Goal: Task Accomplishment & Management: Use online tool/utility

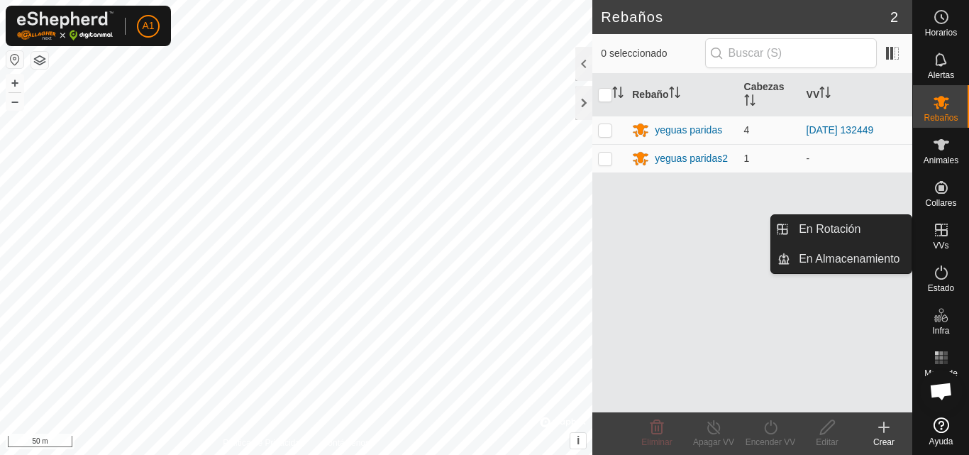
click at [940, 231] on icon at bounding box center [941, 229] width 17 height 17
drag, startPoint x: 854, startPoint y: 235, endPoint x: 821, endPoint y: 240, distance: 33.0
click at [854, 234] on link "En Rotación" at bounding box center [851, 229] width 121 height 28
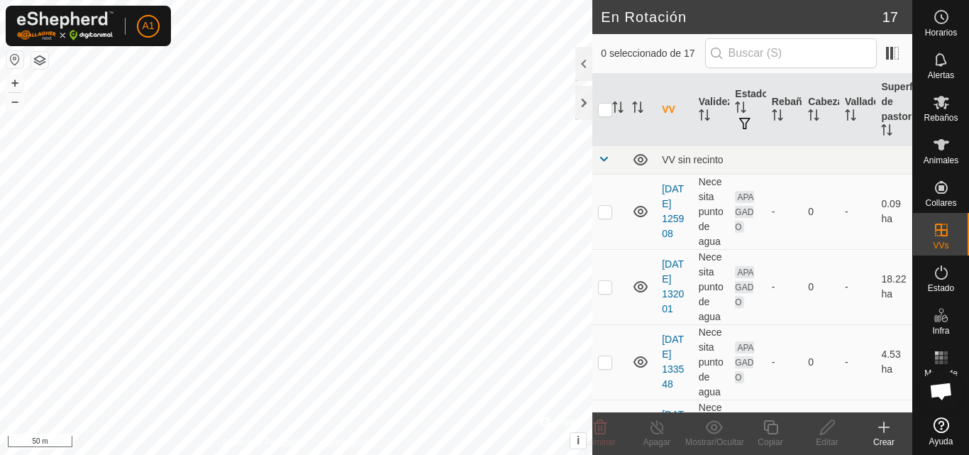
click at [876, 423] on icon at bounding box center [884, 427] width 17 height 17
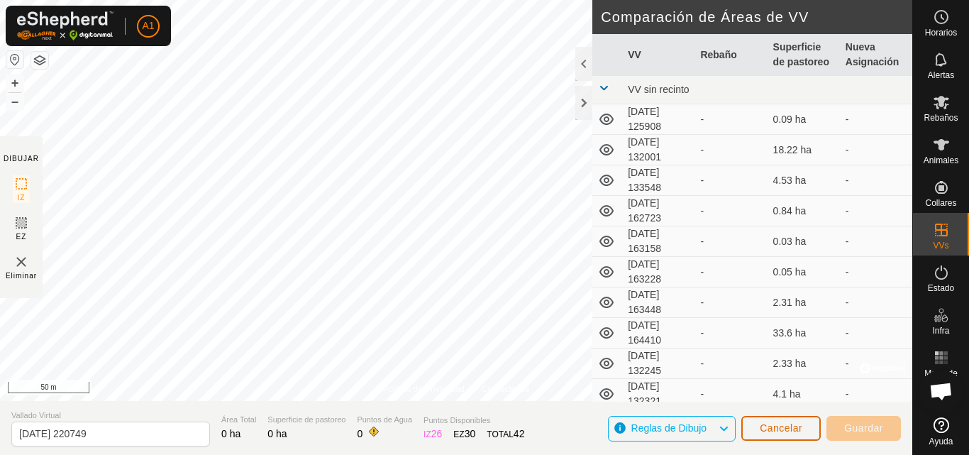
click at [768, 436] on button "Cancelar" at bounding box center [781, 428] width 79 height 25
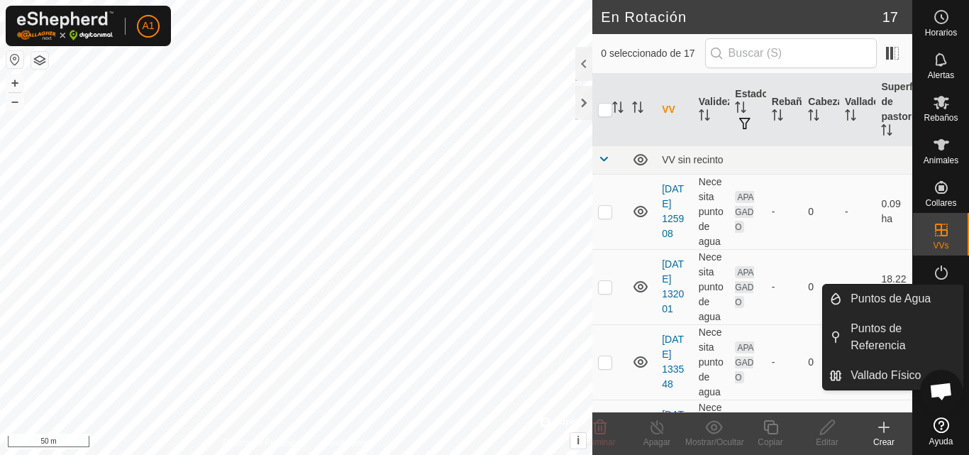
click at [886, 435] on icon at bounding box center [884, 427] width 17 height 17
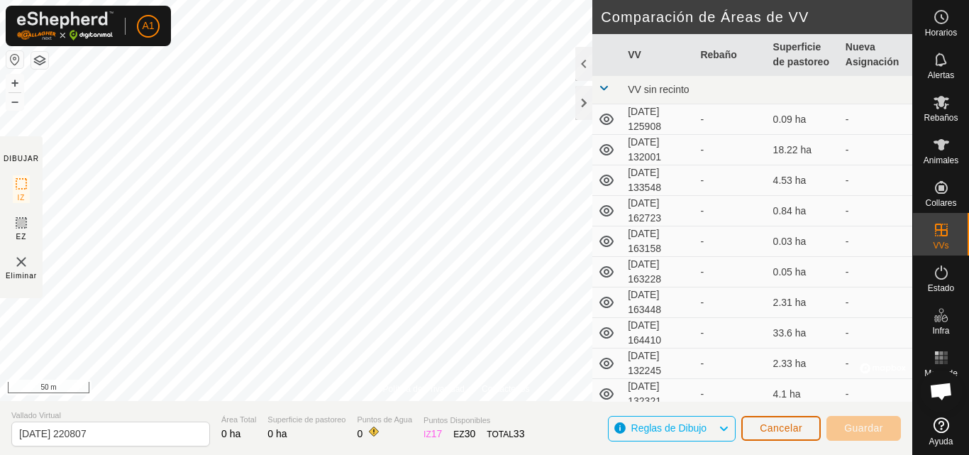
click at [772, 424] on span "Cancelar" at bounding box center [781, 427] width 43 height 11
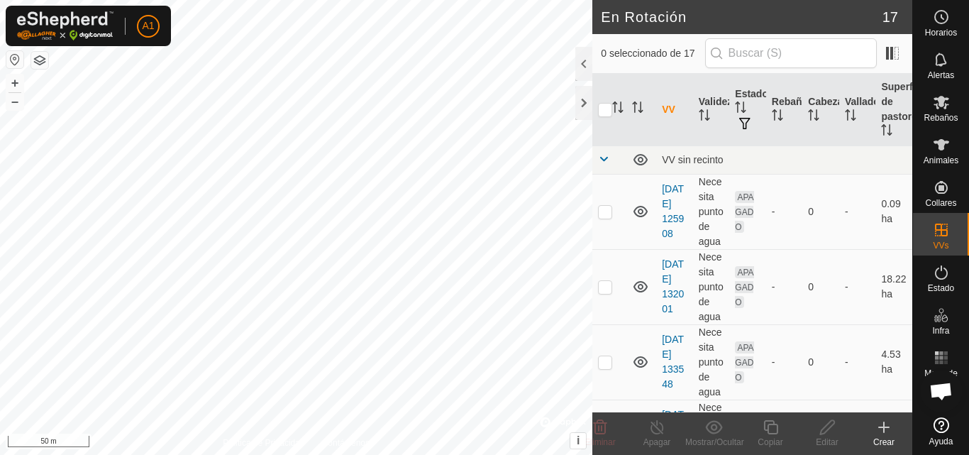
click at [898, 433] on create-svg-icon at bounding box center [884, 427] width 57 height 17
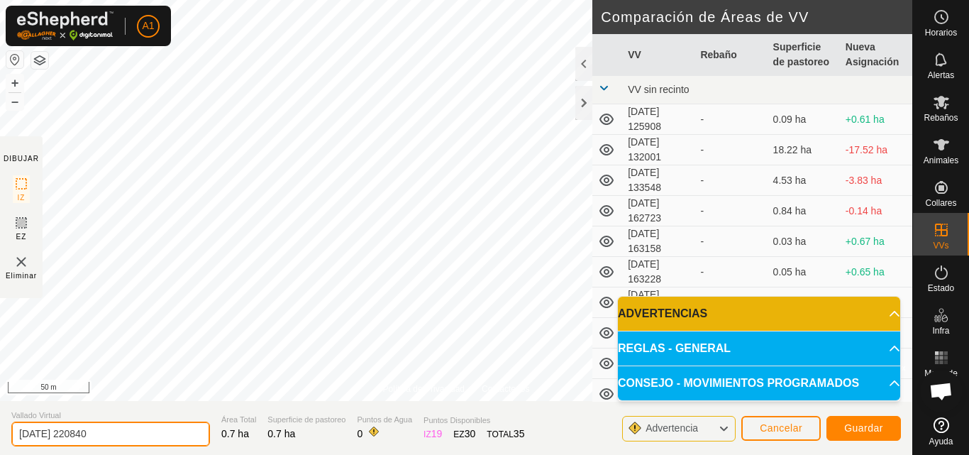
drag, startPoint x: 184, startPoint y: 423, endPoint x: 0, endPoint y: 407, distance: 184.5
click at [0, 409] on section "Vallado Virtual [DATE] 220840 Área Total 0.7 ha Superficie de pastoreo 0.7 ha P…" at bounding box center [456, 428] width 913 height 54
type input "[PERSON_NAME]"
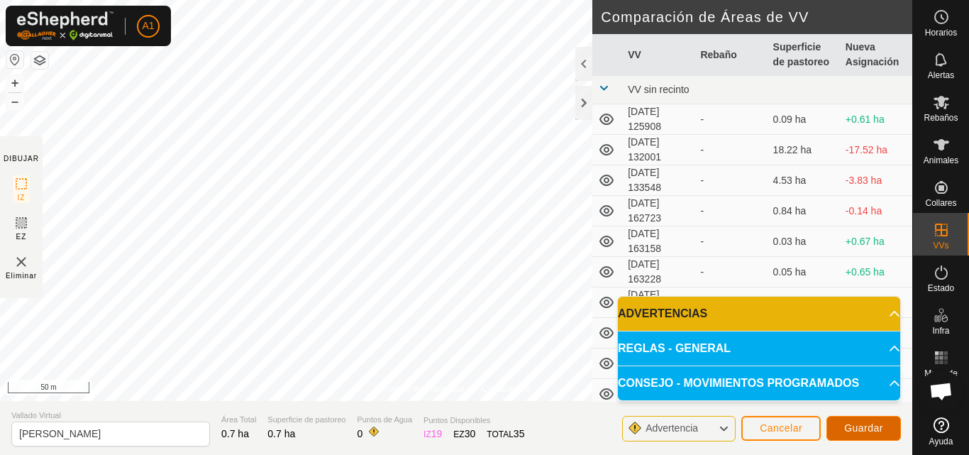
click at [867, 436] on button "Guardar" at bounding box center [864, 428] width 75 height 25
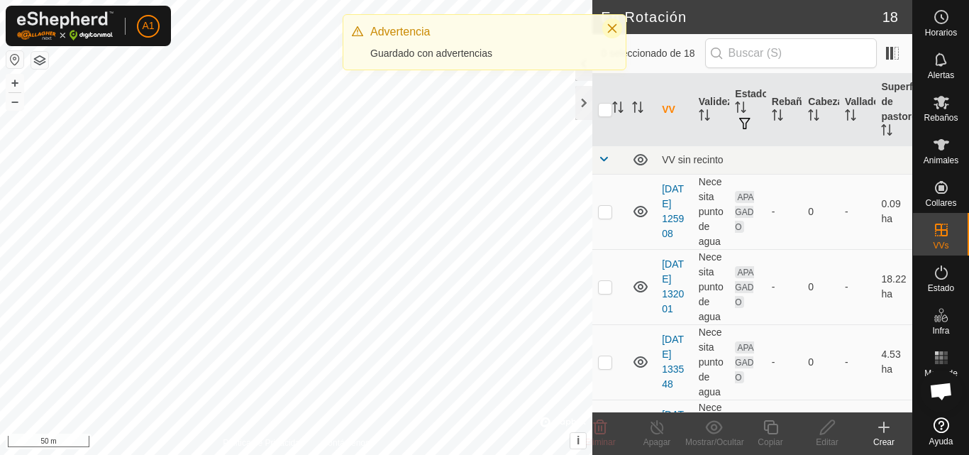
click at [612, 31] on icon "Close" at bounding box center [612, 28] width 11 height 11
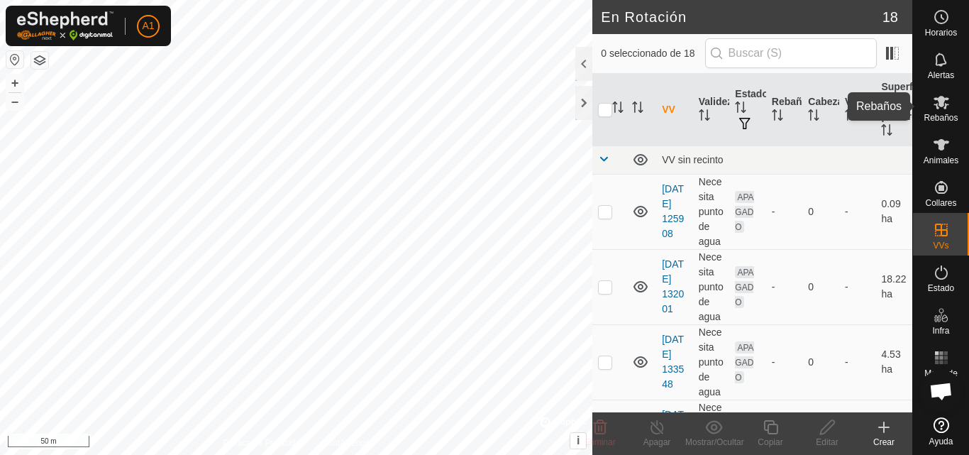
click at [943, 93] on es-mob-svg-icon at bounding box center [942, 102] width 26 height 23
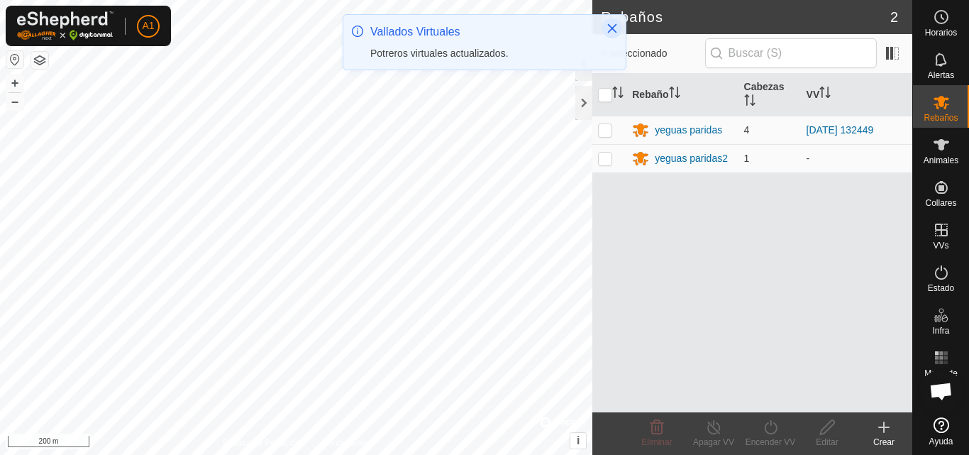
click at [615, 29] on icon "Close" at bounding box center [612, 28] width 11 height 11
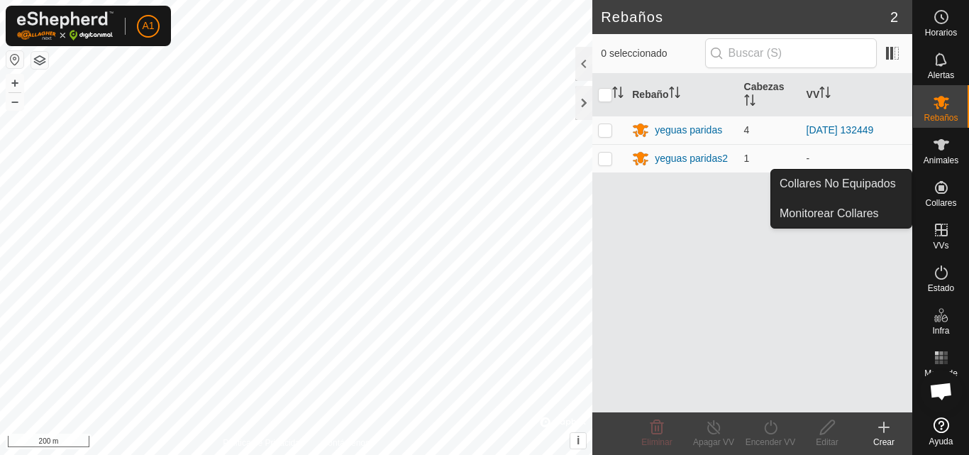
click at [952, 180] on es-neckbands-svg-icon at bounding box center [942, 187] width 26 height 23
click at [877, 174] on link "Collares No Equipados" at bounding box center [841, 184] width 141 height 28
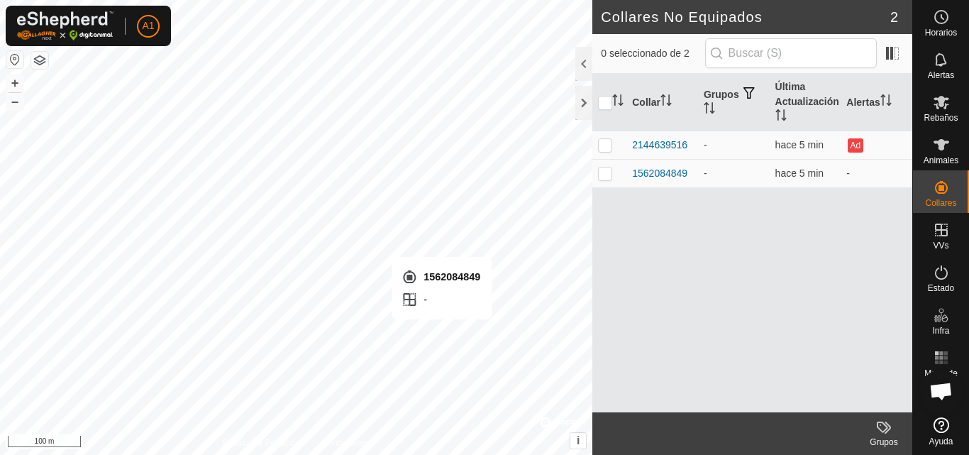
checkbox input "true"
click at [933, 102] on icon at bounding box center [941, 102] width 17 height 17
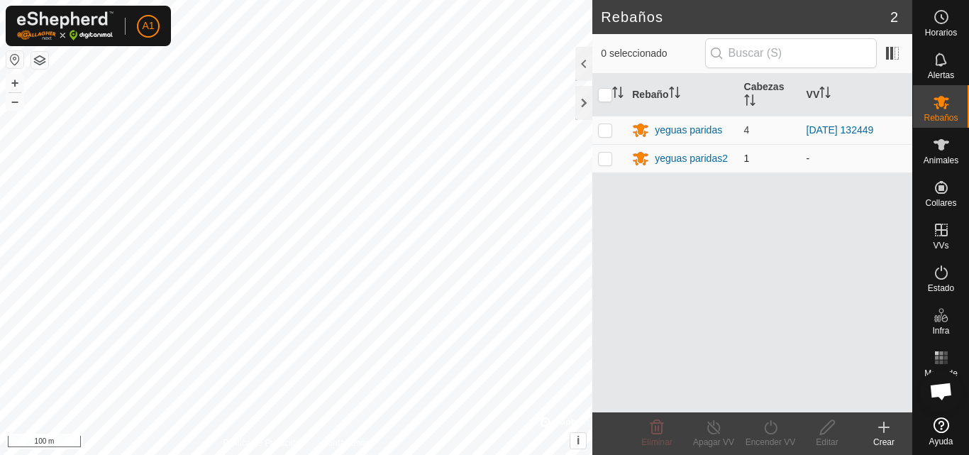
click at [603, 160] on p-checkbox at bounding box center [605, 158] width 14 height 11
checkbox input "true"
click at [830, 424] on icon at bounding box center [828, 427] width 18 height 17
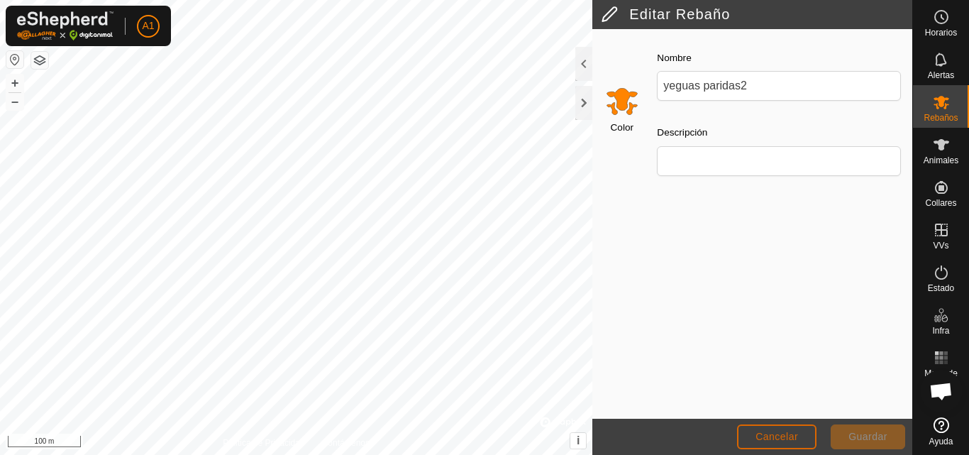
click at [801, 434] on button "Cancelar" at bounding box center [776, 436] width 79 height 25
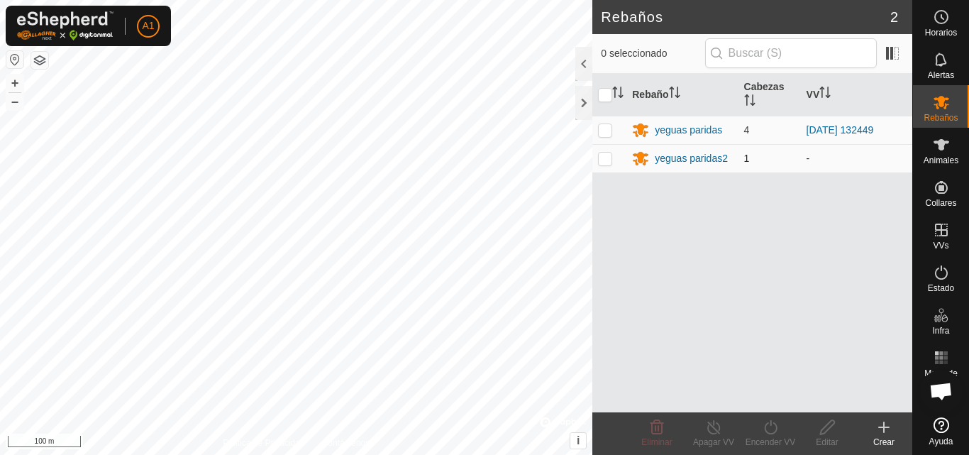
click at [749, 160] on span "1" at bounding box center [747, 158] width 6 height 11
click at [717, 158] on div "yeguas paridas2" at bounding box center [691, 158] width 73 height 15
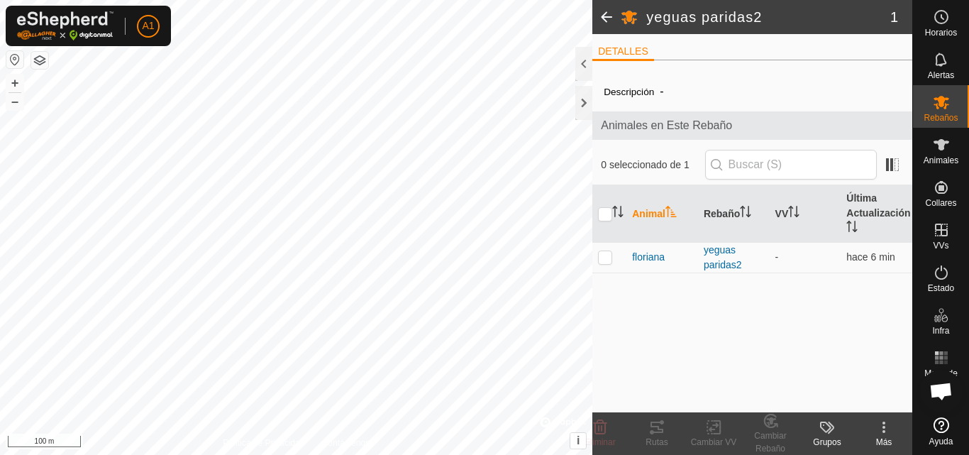
click at [649, 88] on label "Descripción" at bounding box center [629, 92] width 50 height 11
click at [896, 163] on span at bounding box center [892, 164] width 23 height 23
click at [641, 77] on div "Descripción - Animales en Este Rebaño 0 seleccionado de 1 Animal Rebaño VV Últi…" at bounding box center [753, 242] width 320 height 341
click at [967, 143] on div "Animales" at bounding box center [941, 149] width 56 height 43
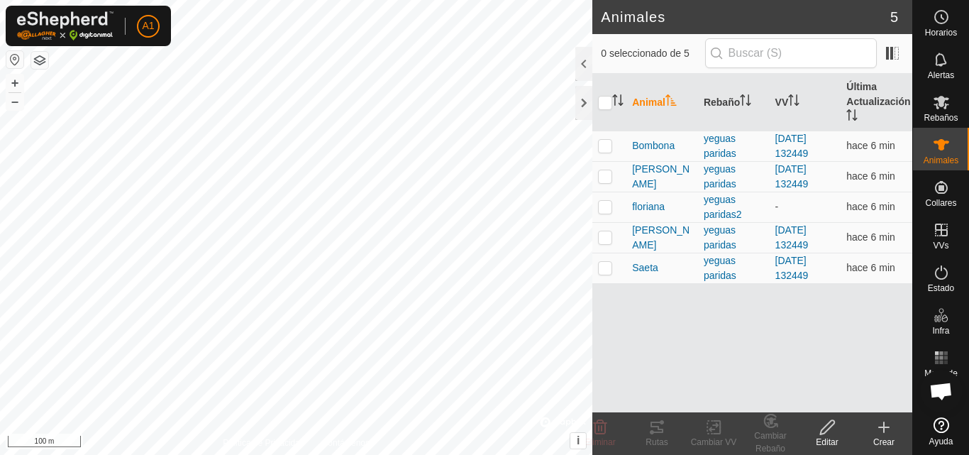
click at [884, 431] on icon at bounding box center [884, 427] width 0 height 10
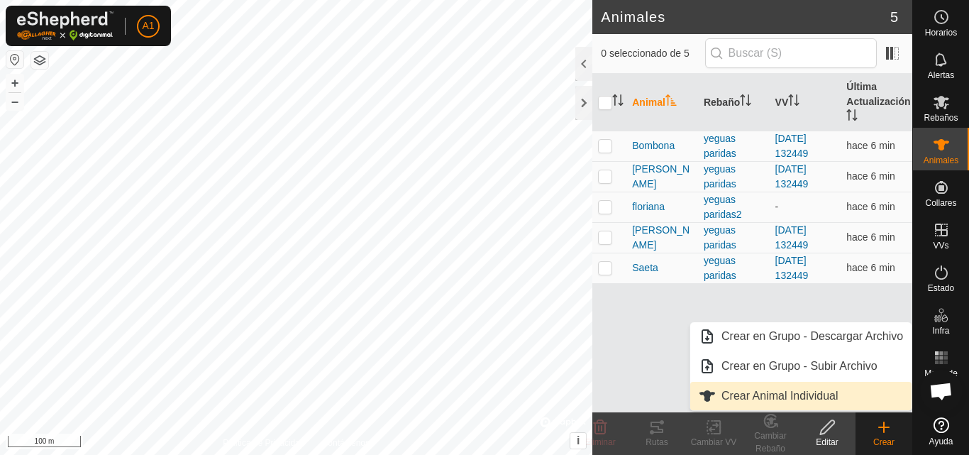
click at [803, 396] on link "Crear Animal Individual" at bounding box center [801, 396] width 221 height 28
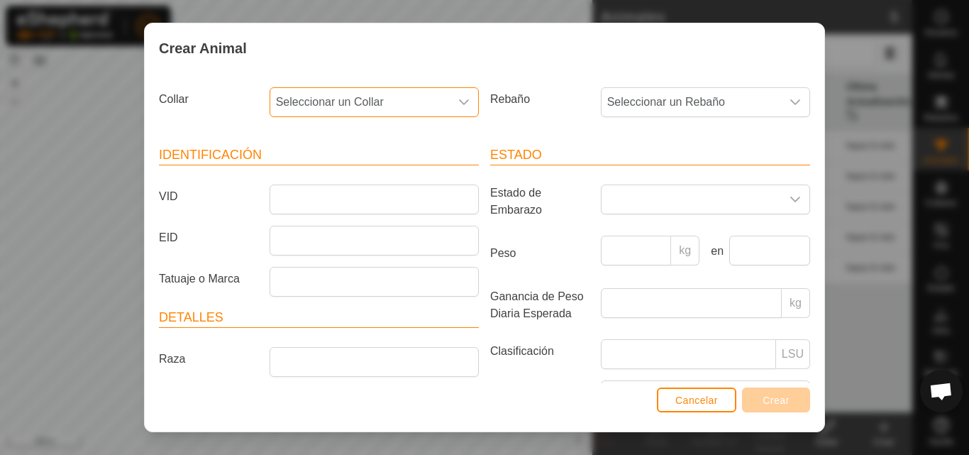
click at [406, 99] on span "Seleccionar un Collar" at bounding box center [360, 102] width 180 height 28
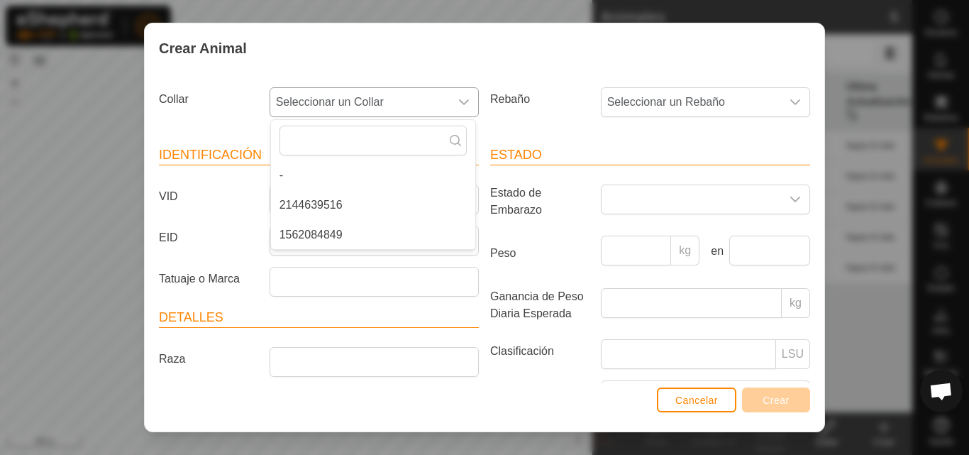
click at [360, 231] on li "1562084849" at bounding box center [373, 235] width 204 height 28
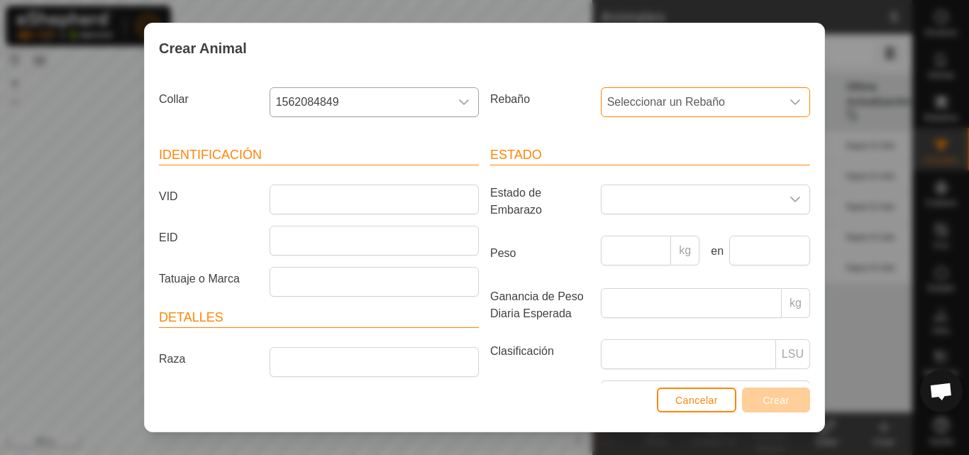
click at [695, 109] on span "Seleccionar un Rebaño" at bounding box center [692, 102] width 180 height 28
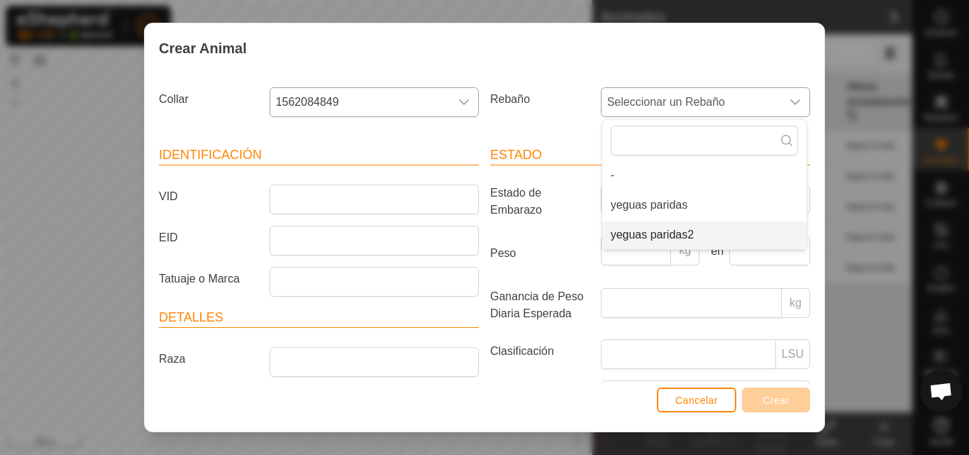
click at [655, 230] on li "yeguas paridas2" at bounding box center [705, 235] width 204 height 28
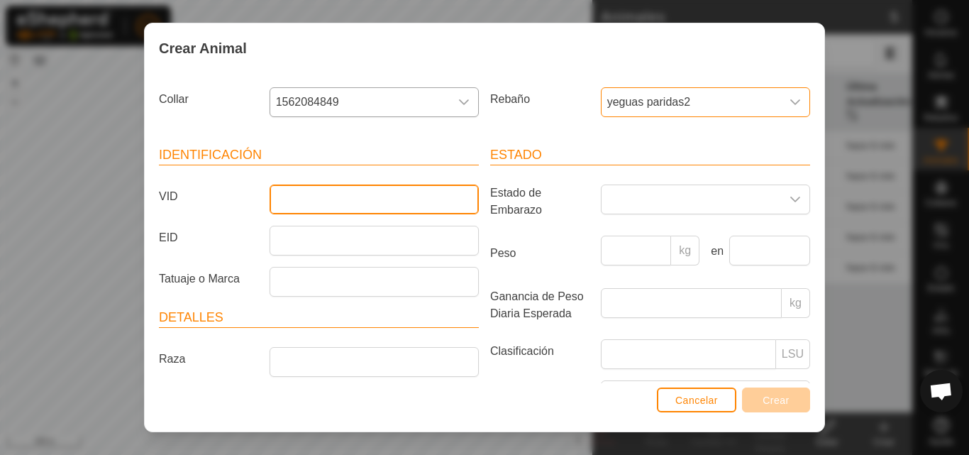
click at [422, 206] on input "VID" at bounding box center [374, 200] width 209 height 30
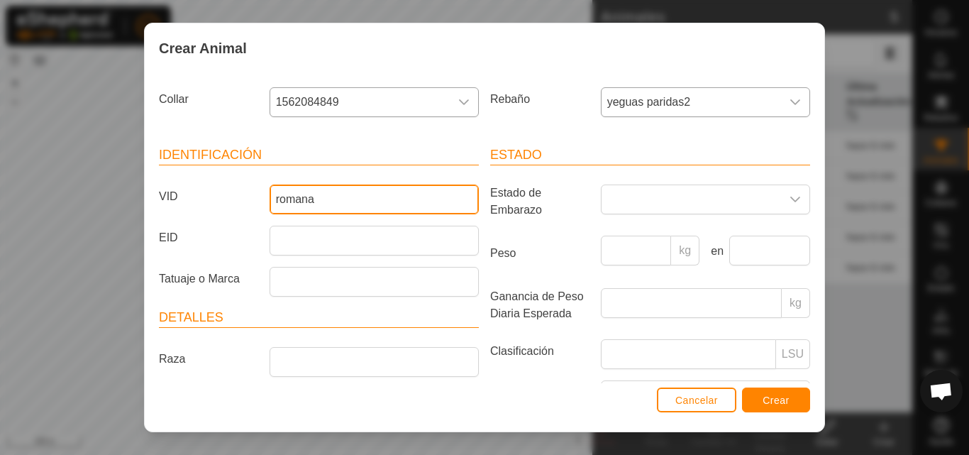
type input "romana"
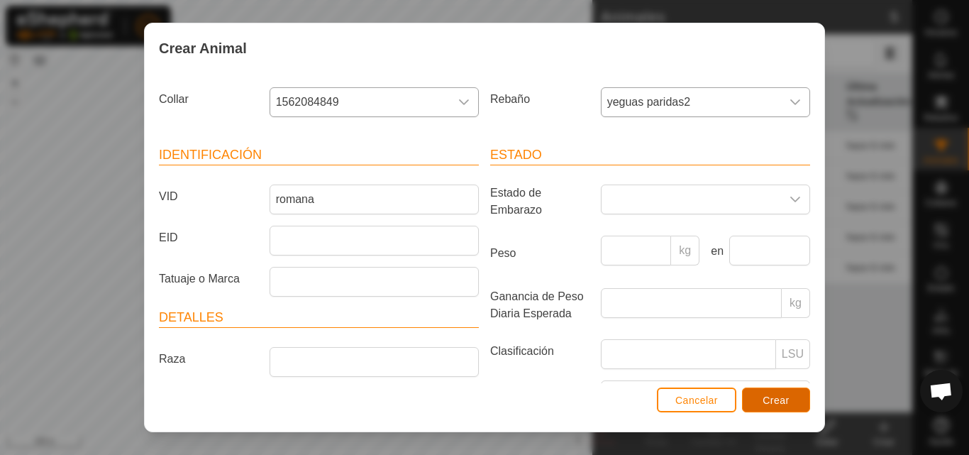
click at [779, 399] on span "Crear" at bounding box center [776, 400] width 27 height 11
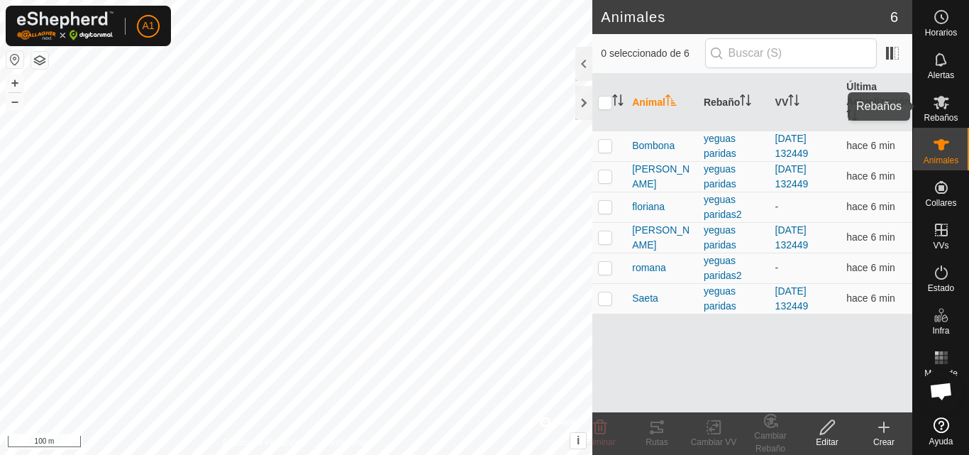
click at [940, 116] on span "Rebaños" at bounding box center [941, 118] width 34 height 9
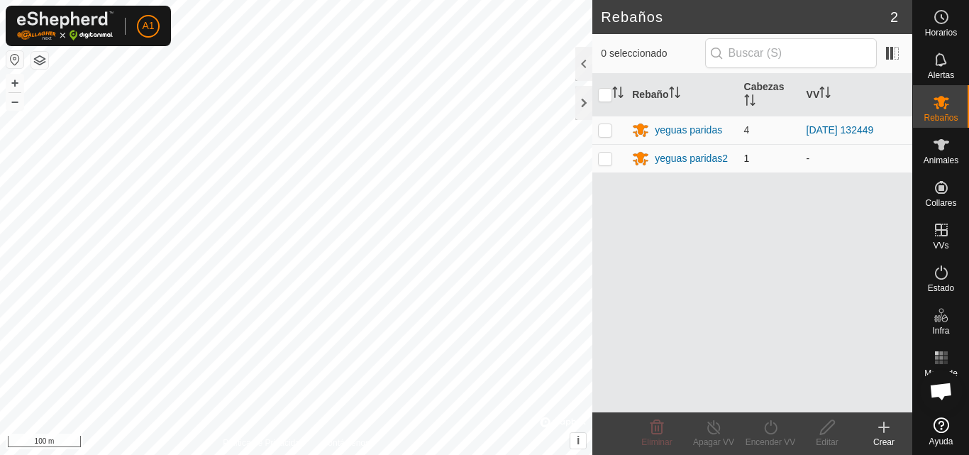
click at [599, 151] on td at bounding box center [610, 158] width 34 height 28
checkbox input "true"
click at [669, 164] on div "yeguas paridas2" at bounding box center [691, 158] width 73 height 15
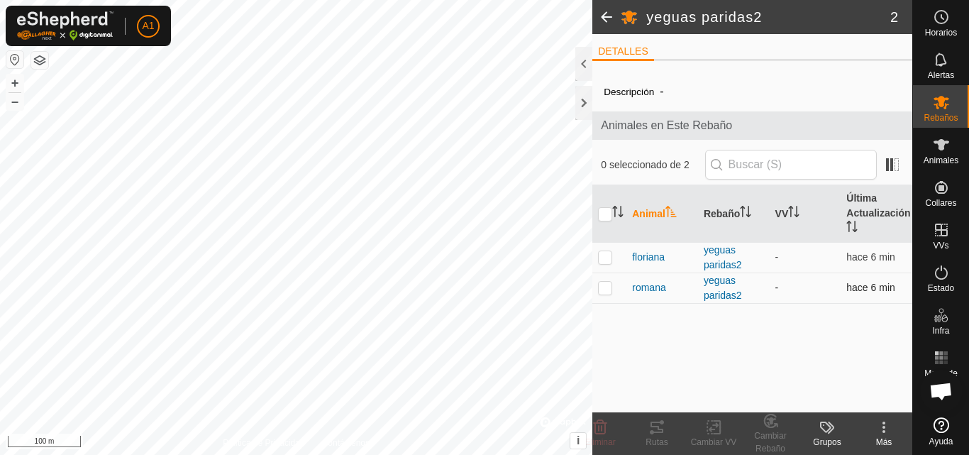
click at [609, 286] on p-checkbox at bounding box center [605, 287] width 14 height 11
checkbox input "true"
click at [607, 255] on p-checkbox at bounding box center [605, 256] width 14 height 11
checkbox input "true"
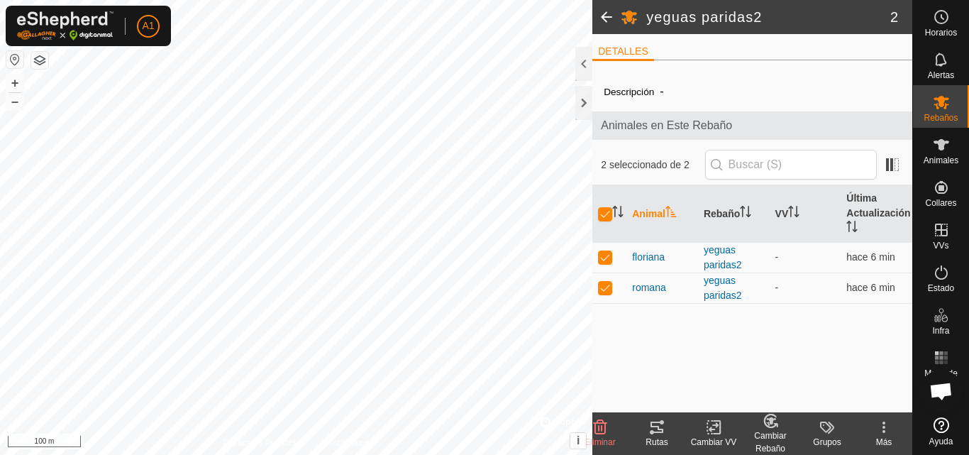
click at [779, 429] on div "Cambiar Rebaño" at bounding box center [770, 442] width 57 height 26
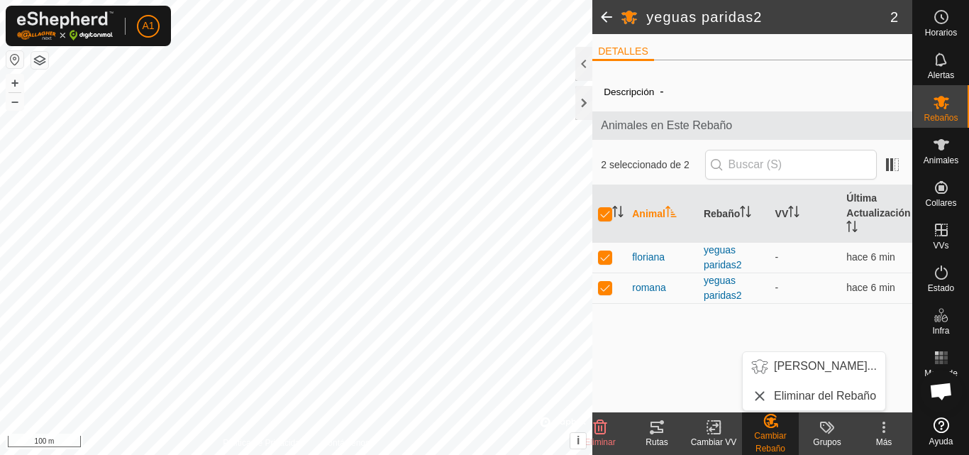
click at [712, 370] on div "Descripción - Animales en Este Rebaño 2 seleccionado de 2 Animal Rebaño VV Últi…" at bounding box center [753, 242] width 320 height 341
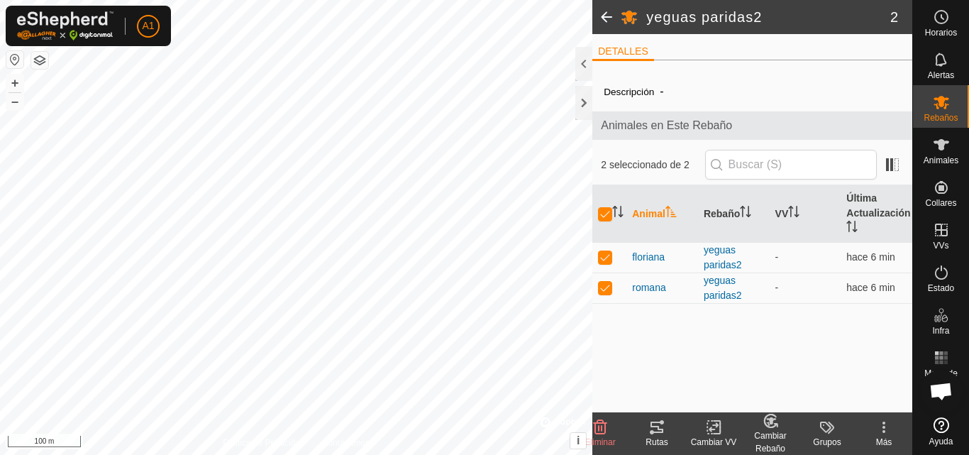
click at [687, 333] on div "Descripción - Animales en Este Rebaño 2 seleccionado de 2 Animal Rebaño VV Últi…" at bounding box center [753, 242] width 320 height 341
click at [695, 380] on div "Descripción - Animales en Este Rebaño 2 seleccionado de 2 Animal Rebaño VV Últi…" at bounding box center [753, 242] width 320 height 341
click at [607, 285] on p-checkbox at bounding box center [605, 287] width 14 height 11
checkbox input "false"
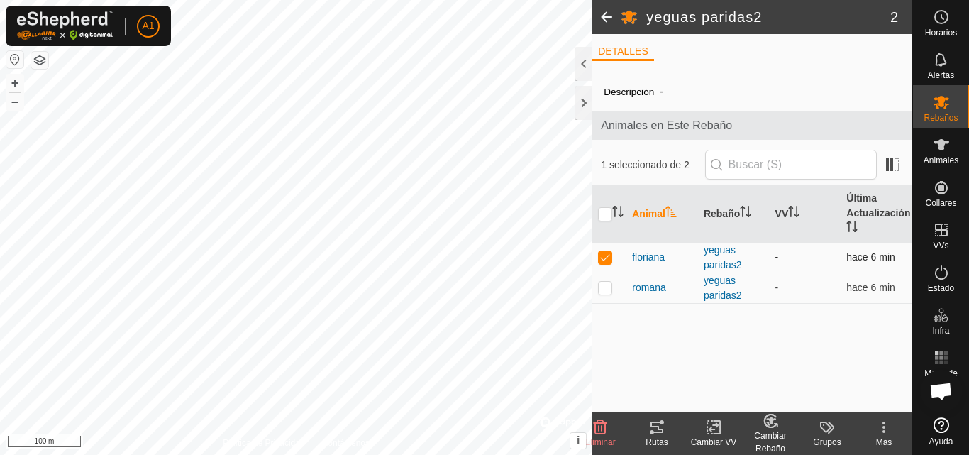
click at [609, 261] on p-checkbox at bounding box center [605, 256] width 14 height 11
checkbox input "false"
click at [605, 216] on input "checkbox" at bounding box center [605, 214] width 14 height 14
checkbox input "true"
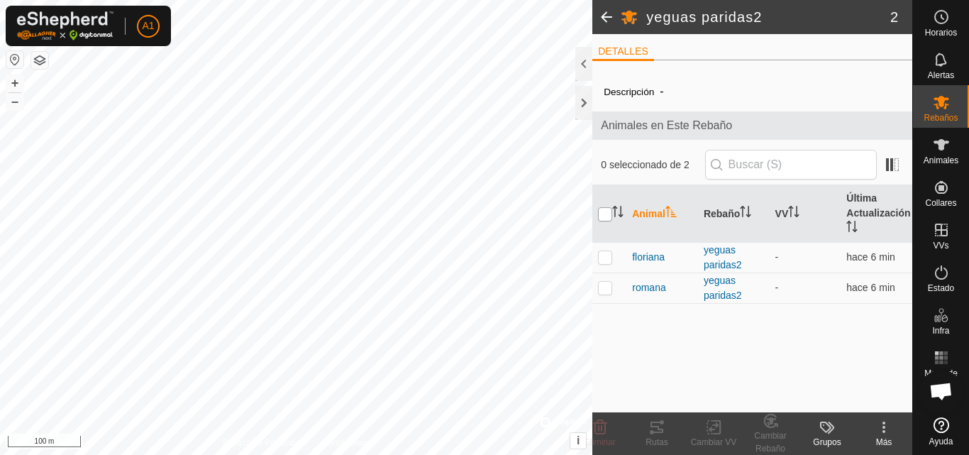
checkbox input "true"
click at [720, 427] on icon at bounding box center [717, 427] width 6 height 13
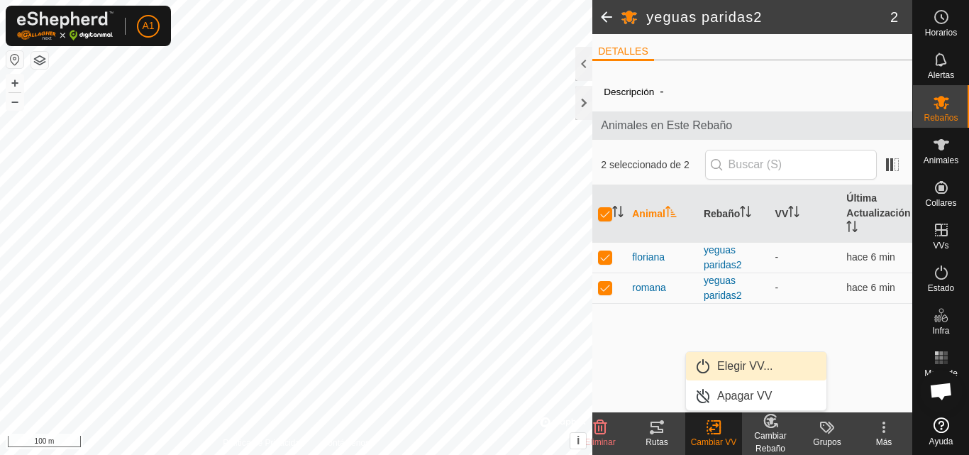
click at [744, 366] on link "Elegir VV..." at bounding box center [756, 366] width 141 height 28
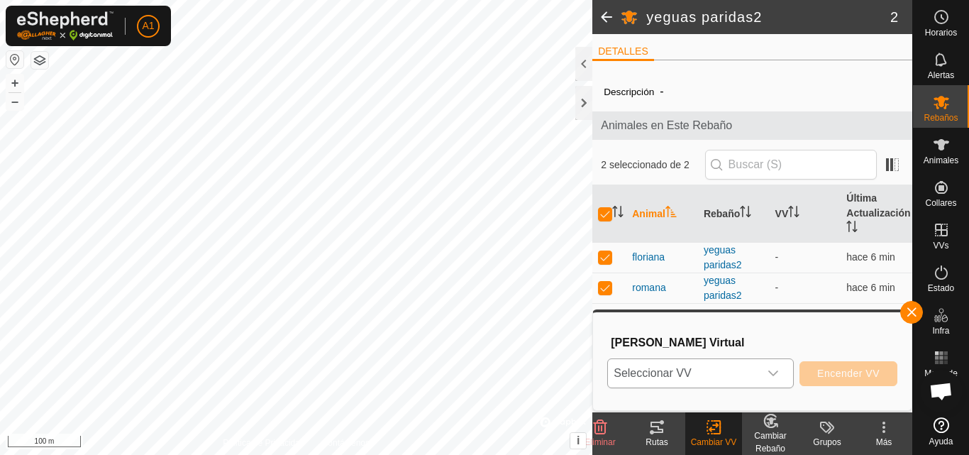
click at [758, 378] on span "Seleccionar VV" at bounding box center [683, 373] width 151 height 28
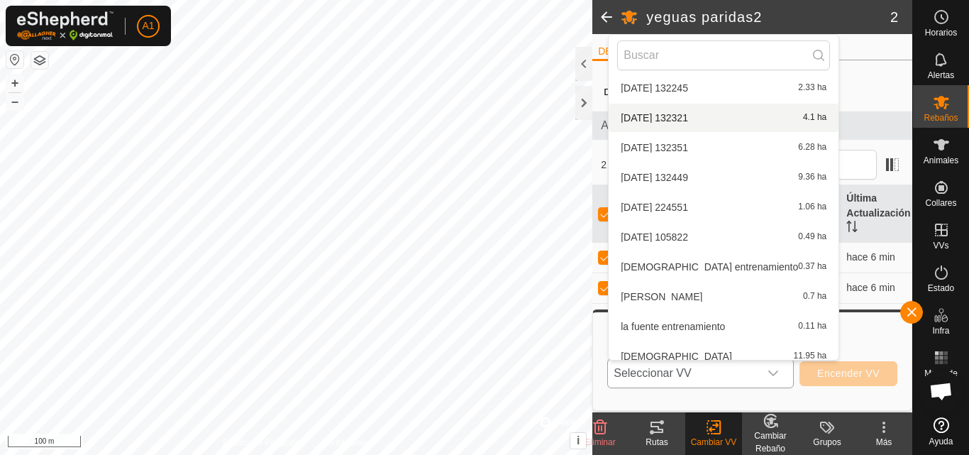
scroll to position [284, 0]
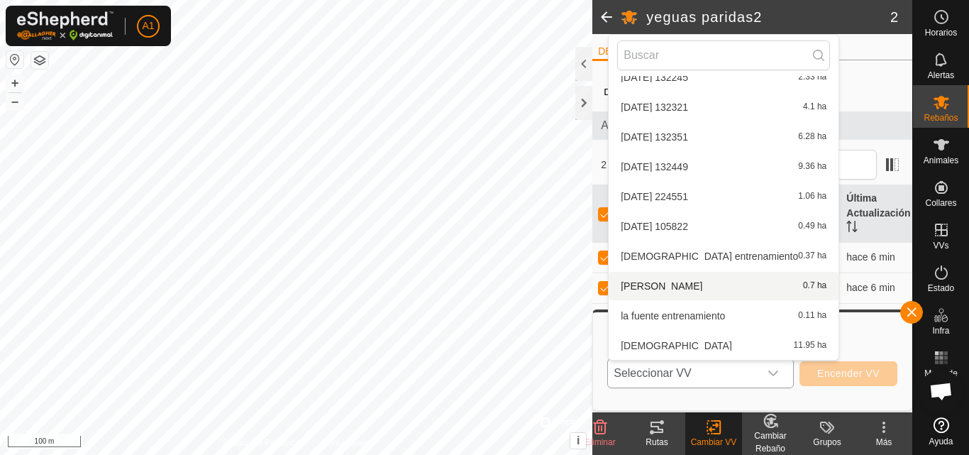
click at [690, 287] on span "[PERSON_NAME]" at bounding box center [662, 286] width 82 height 10
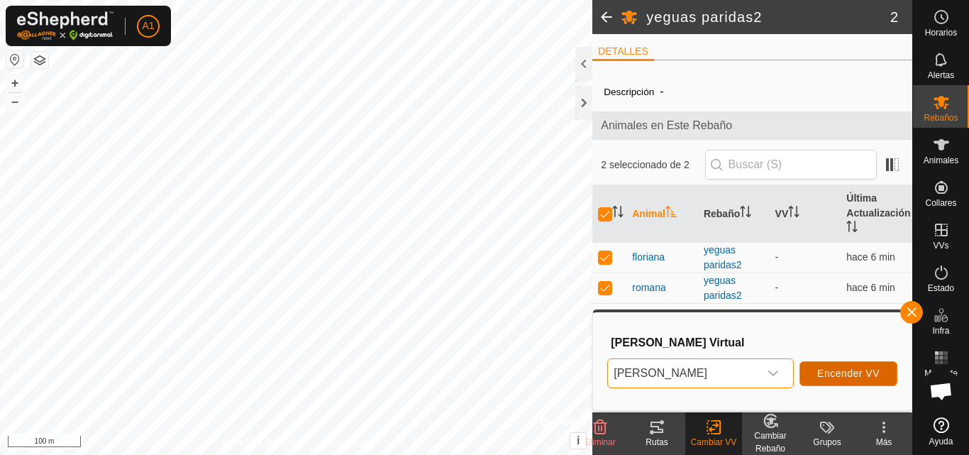
click at [847, 374] on span "Encender VV" at bounding box center [849, 373] width 62 height 11
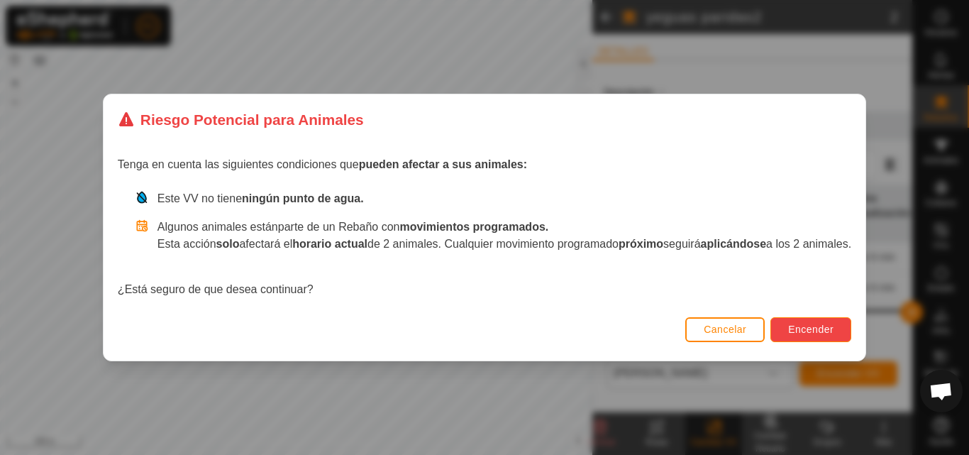
click at [810, 335] on span "Encender" at bounding box center [810, 329] width 45 height 11
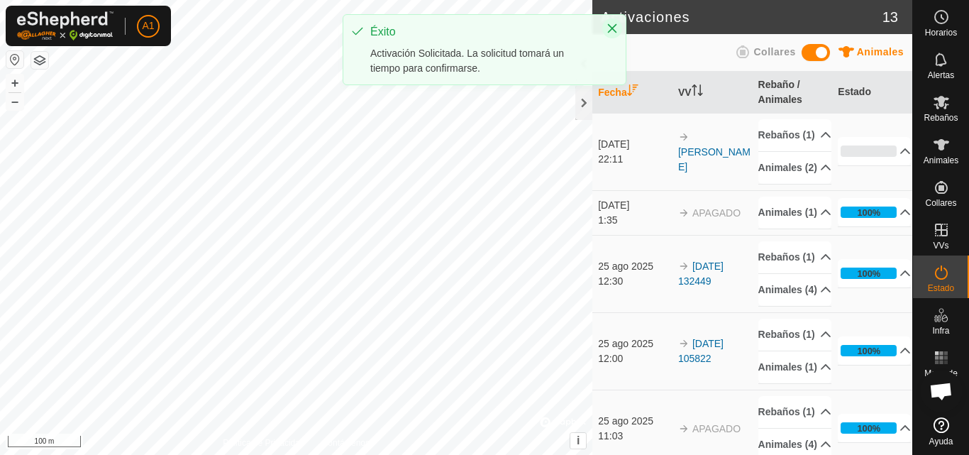
click at [614, 28] on icon "Close" at bounding box center [612, 28] width 11 height 11
